Goal: Task Accomplishment & Management: Complete application form

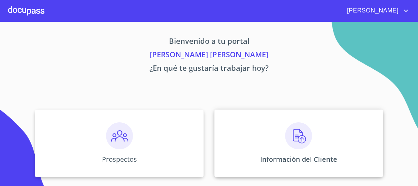
click at [303, 136] on img at bounding box center [298, 135] width 27 height 27
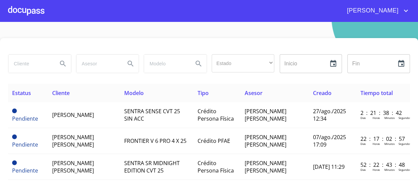
click at [25, 10] on div at bounding box center [26, 11] width 36 height 22
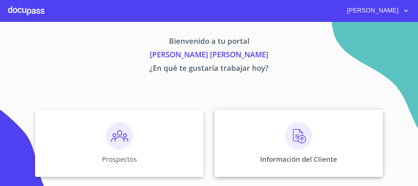
click at [279, 129] on div "Información del Cliente" at bounding box center [299, 142] width 169 height 67
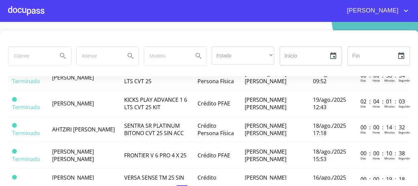
scroll to position [367, 0]
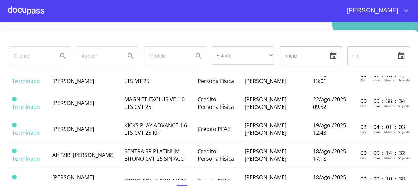
click at [94, 33] on span "[PERSON_NAME] [PERSON_NAME]" at bounding box center [73, 25] width 42 height 15
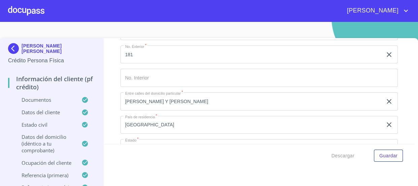
click at [42, 98] on p "Documentos" at bounding box center [44, 99] width 73 height 7
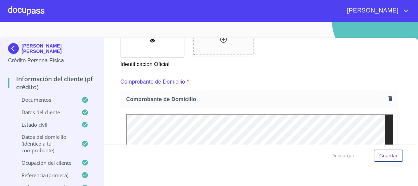
scroll to position [362, 0]
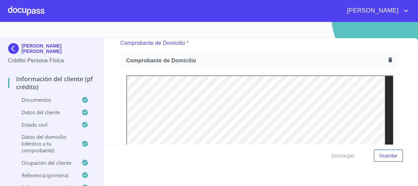
click at [386, 62] on button "button" at bounding box center [390, 59] width 9 height 9
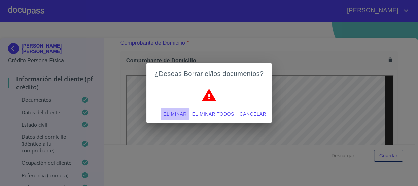
click at [184, 111] on span "Eliminar" at bounding box center [174, 114] width 23 height 8
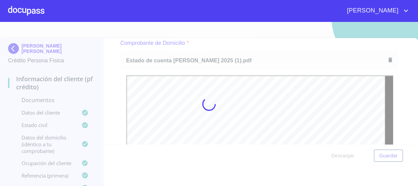
scroll to position [0, 0]
click at [113, 77] on div at bounding box center [209, 104] width 418 height 164
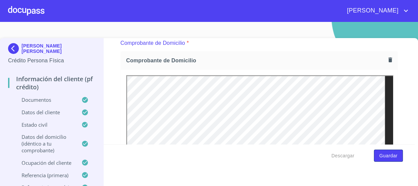
click at [384, 156] on span "Guardar" at bounding box center [389, 156] width 18 height 8
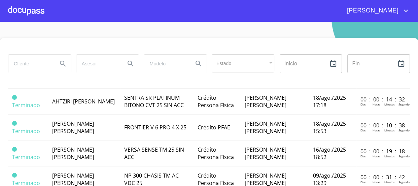
scroll to position [337, 0]
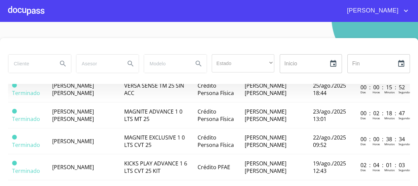
click at [94, 71] on span "[PERSON_NAME] [PERSON_NAME]" at bounding box center [73, 63] width 42 height 15
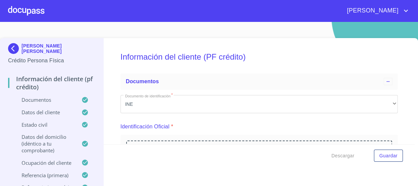
scroll to position [1101, 0]
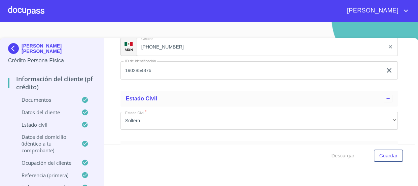
click at [41, 101] on p "Documentos" at bounding box center [44, 99] width 73 height 7
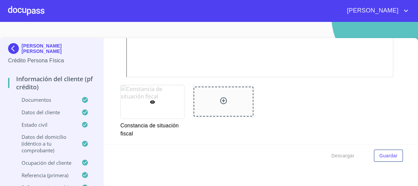
scroll to position [2713, 0]
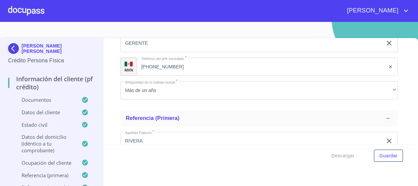
click at [43, 102] on p "Documentos" at bounding box center [44, 99] width 73 height 7
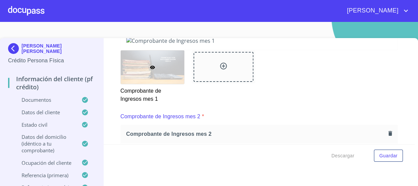
scroll to position [721, 0]
